Goal: Browse casually: Explore the website without a specific task or goal

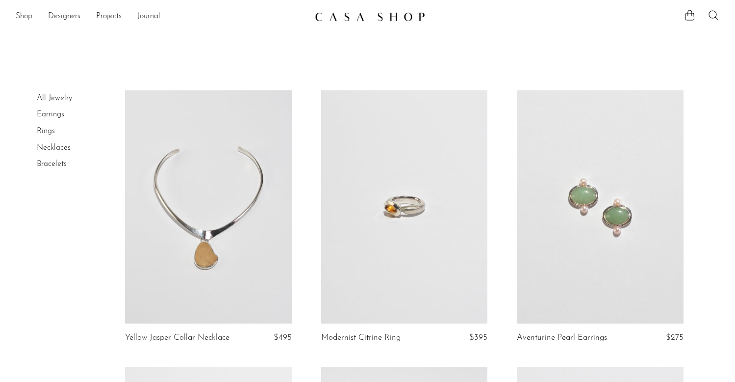
click at [24, 15] on link "Shop" at bounding box center [24, 16] width 17 height 13
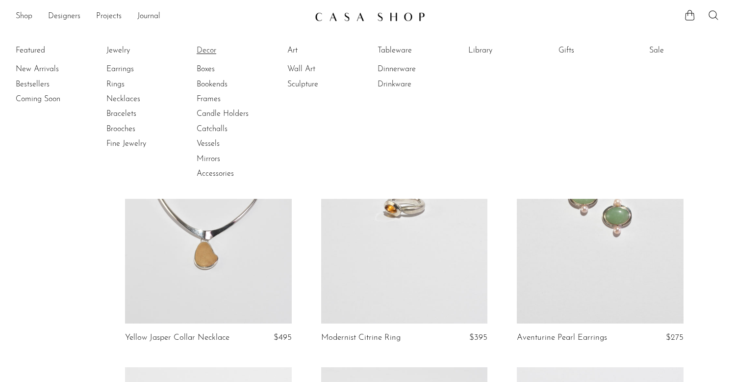
click at [200, 54] on link "Decor" at bounding box center [234, 50] width 74 height 11
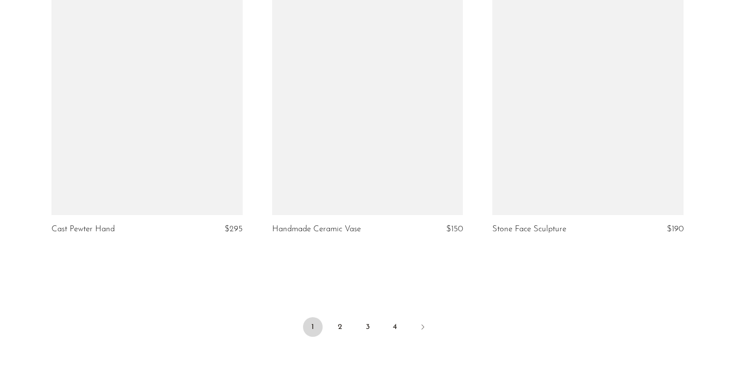
scroll to position [3586, 0]
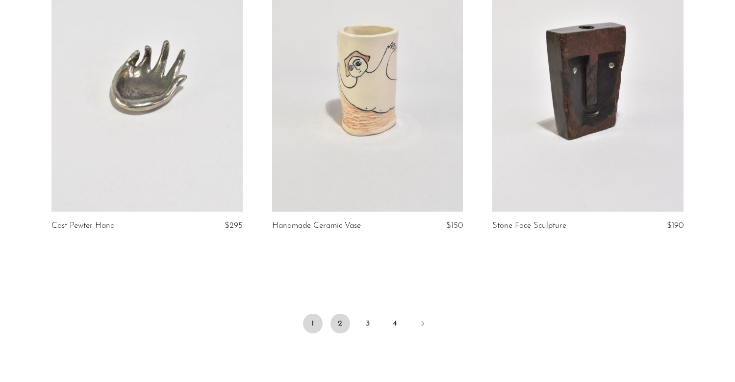
click at [336, 322] on link "2" at bounding box center [341, 323] width 20 height 20
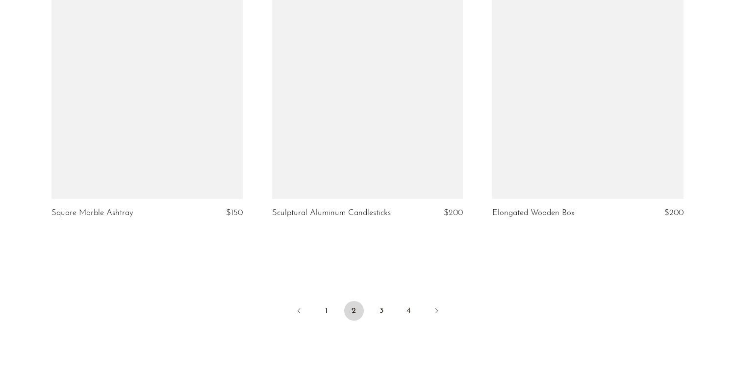
scroll to position [3561, 0]
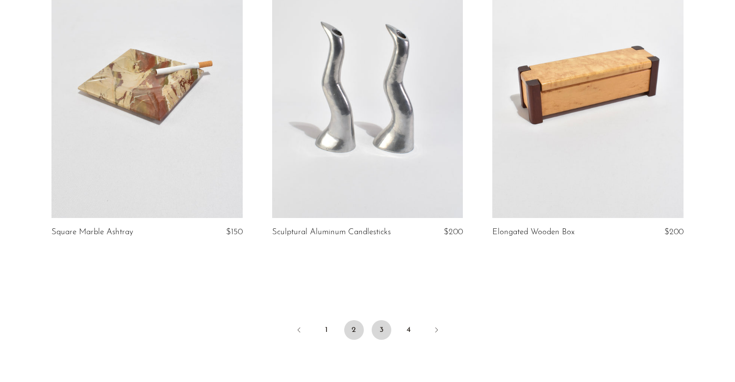
click at [381, 328] on link "3" at bounding box center [382, 330] width 20 height 20
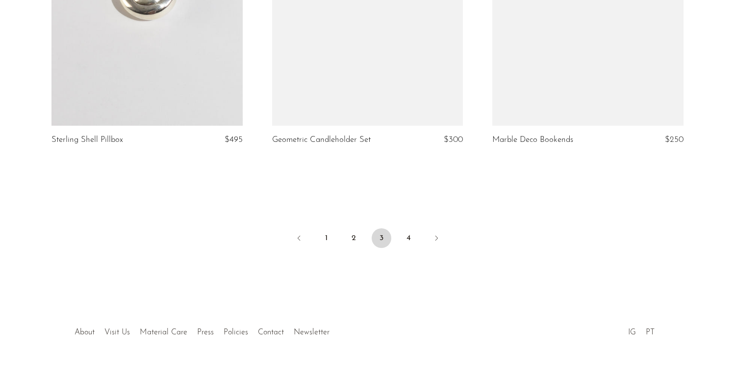
scroll to position [3664, 0]
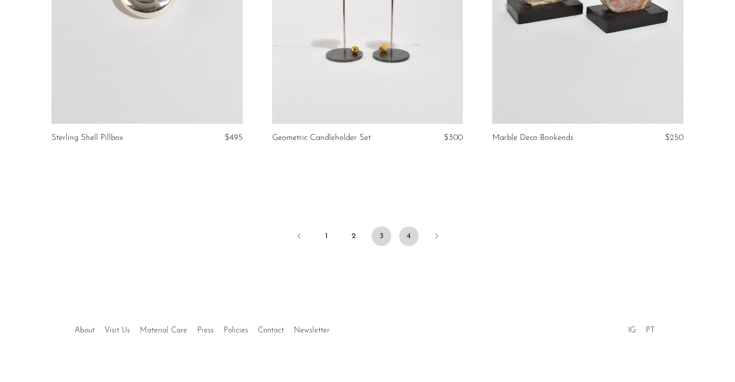
click at [406, 233] on link "4" at bounding box center [409, 236] width 20 height 20
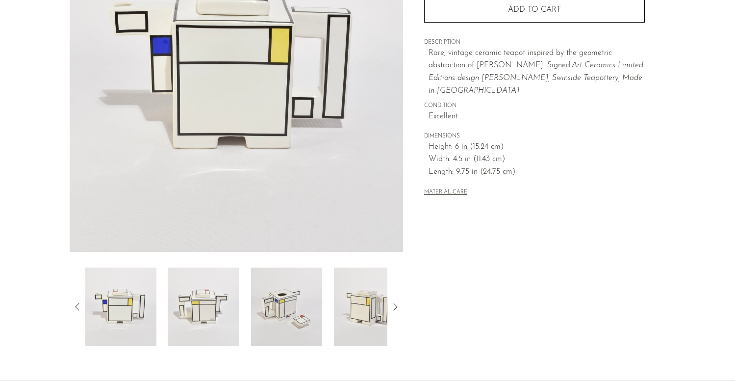
scroll to position [170, 0]
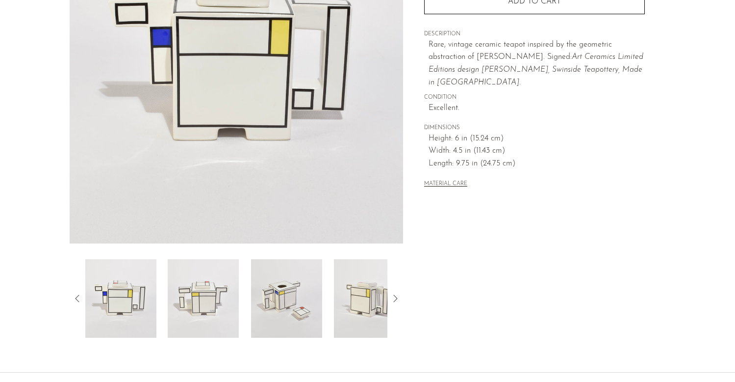
click at [298, 306] on img at bounding box center [286, 298] width 71 height 78
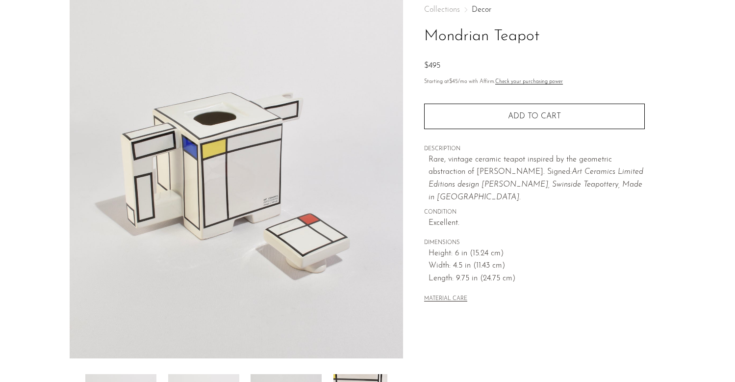
scroll to position [57, 0]
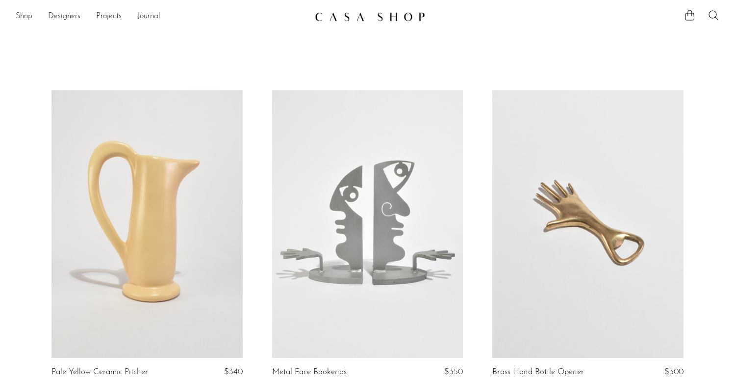
click at [23, 19] on link "Shop" at bounding box center [24, 16] width 17 height 13
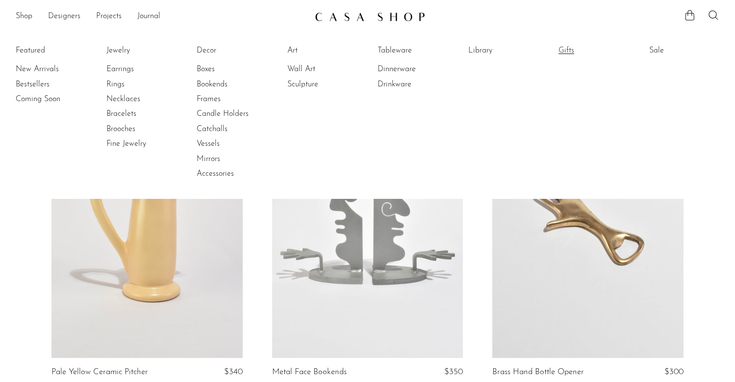
click at [575, 49] on link "Gifts" at bounding box center [596, 50] width 74 height 11
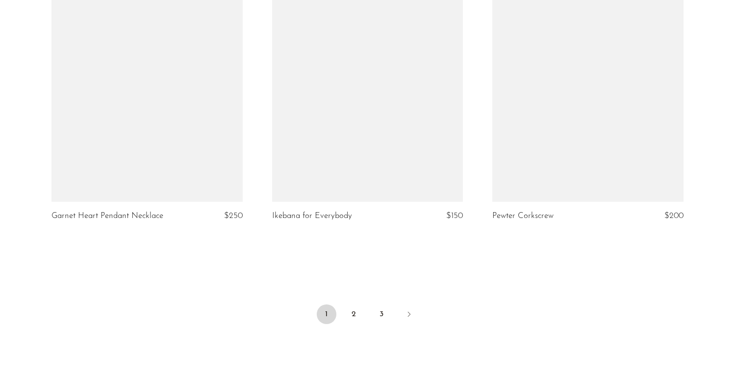
scroll to position [3608, 0]
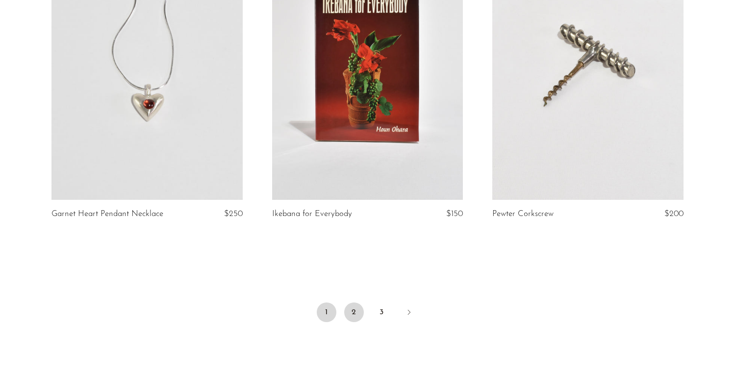
click at [350, 307] on link "2" at bounding box center [354, 312] width 20 height 20
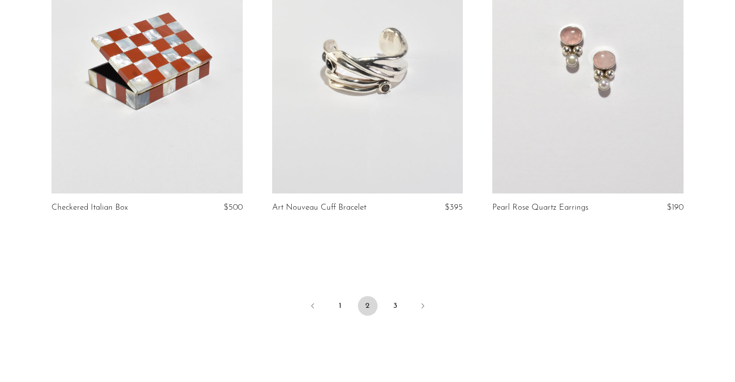
scroll to position [3617, 0]
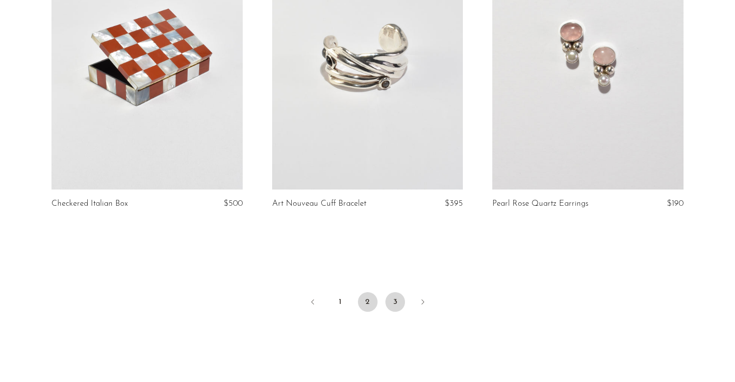
click at [395, 292] on link "3" at bounding box center [396, 302] width 20 height 20
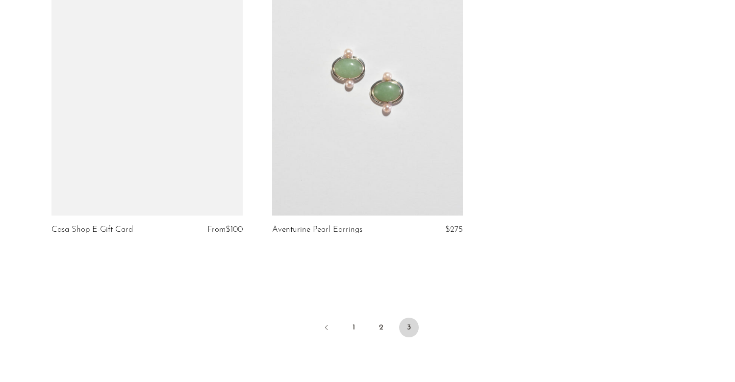
scroll to position [1735, 0]
